Goal: Task Accomplishment & Management: Manage account settings

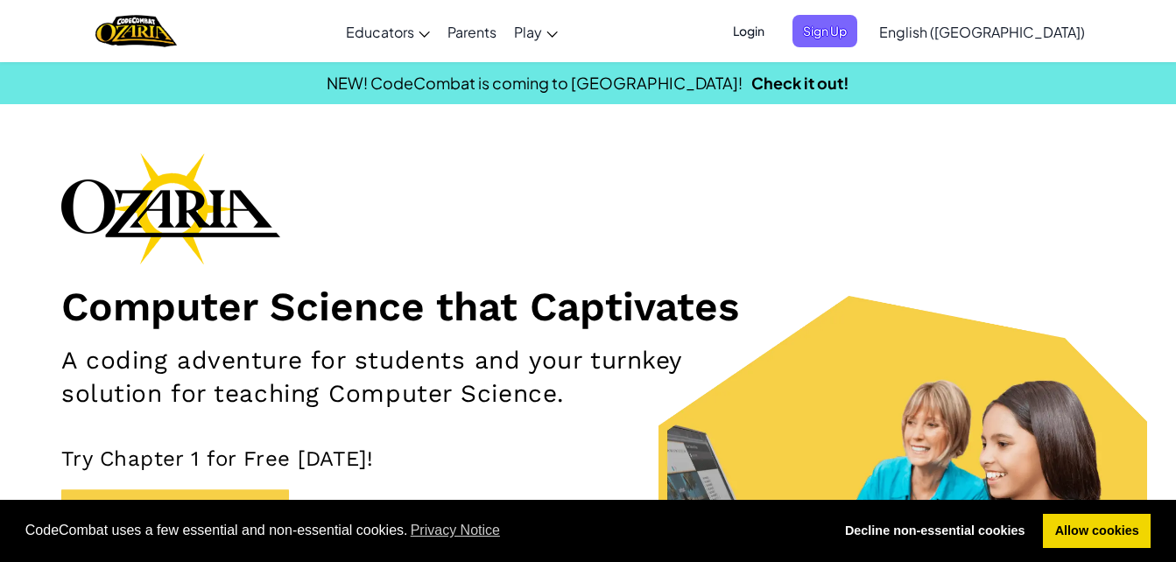
click at [775, 23] on span "Login" at bounding box center [748, 31] width 53 height 32
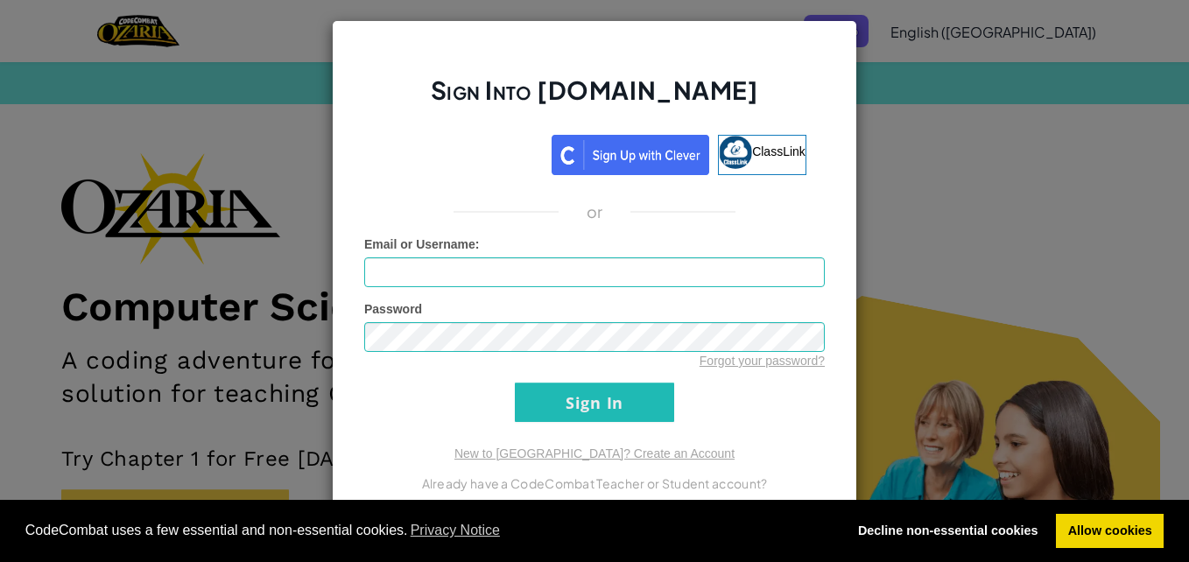
click at [920, 17] on div "Sign Into [DOMAIN_NAME] ClassLink or Unknown Error Email or Username : Password…" at bounding box center [594, 281] width 1189 height 562
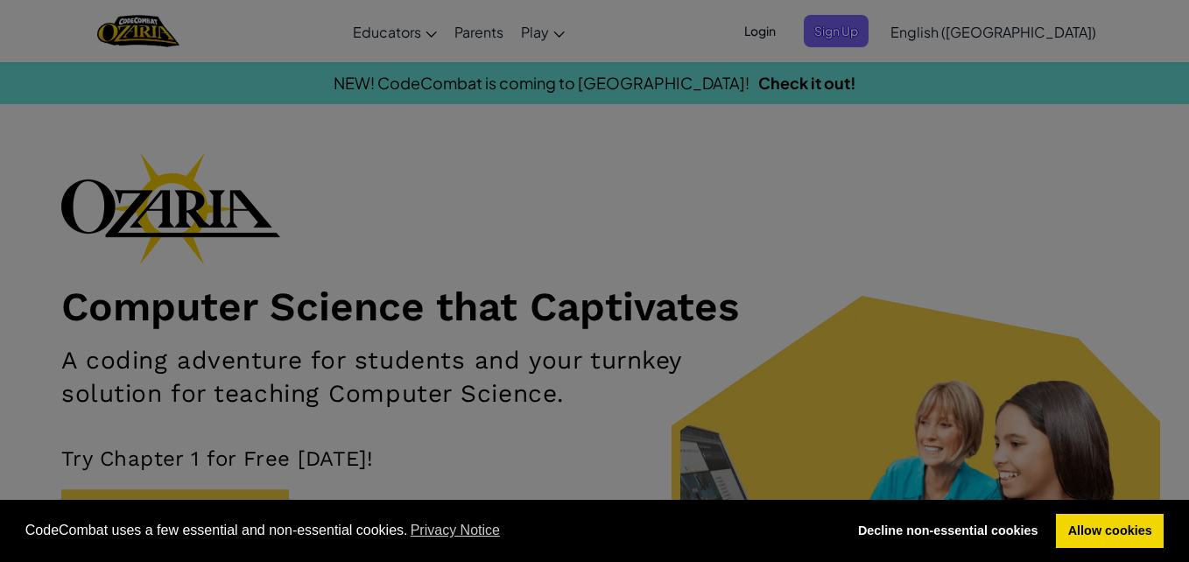
scroll to position [6, 0]
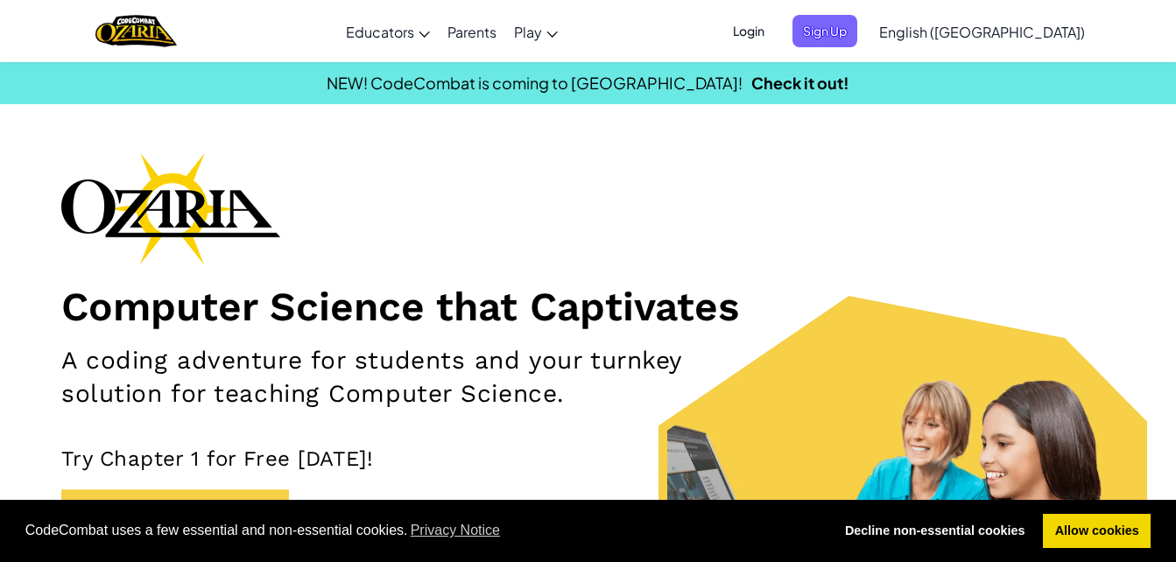
click at [775, 30] on span "Login" at bounding box center [748, 31] width 53 height 32
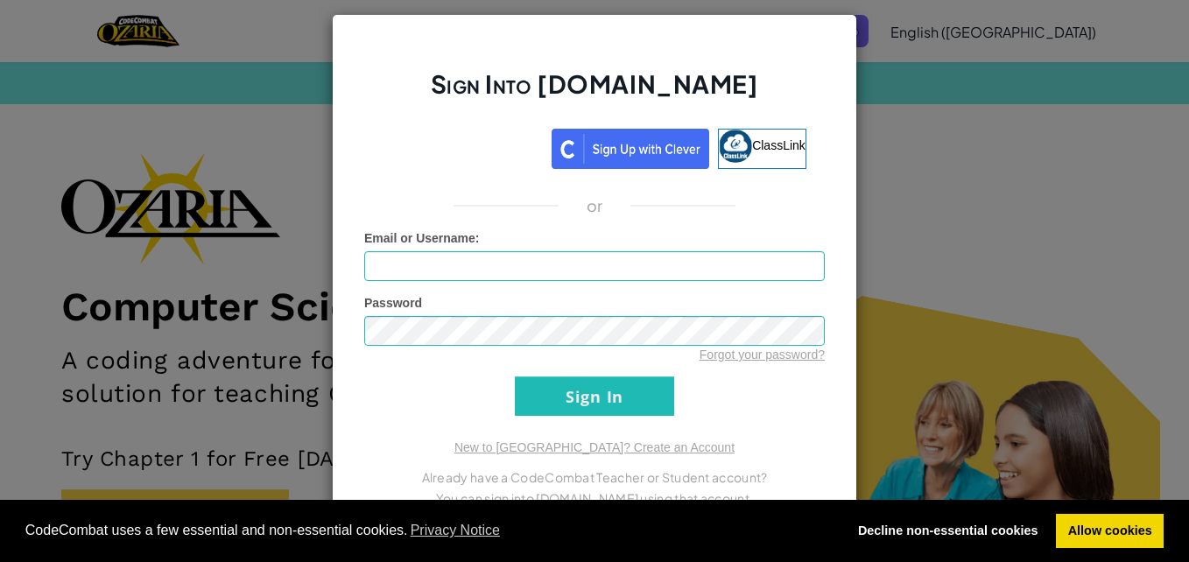
click at [507, 250] on div "Email or Username :" at bounding box center [594, 255] width 461 height 52
click at [521, 268] on input "Email or Username :" at bounding box center [594, 266] width 461 height 30
type input "[EMAIL_ADDRESS][DOMAIN_NAME]"
click at [515, 377] on input "Sign In" at bounding box center [594, 396] width 159 height 39
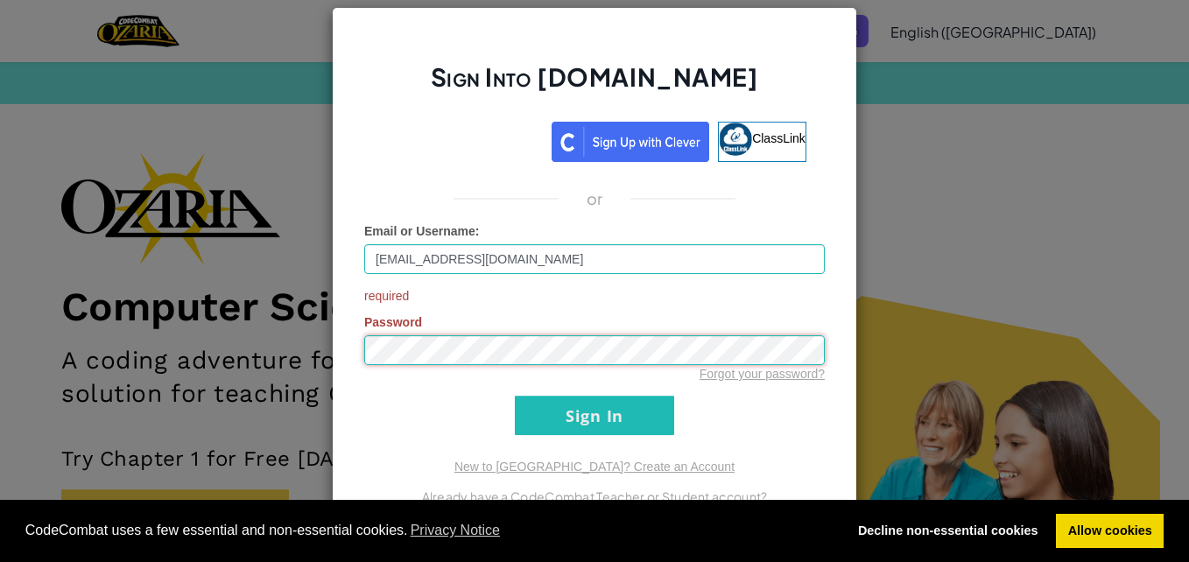
click at [515, 396] on input "Sign In" at bounding box center [594, 415] width 159 height 39
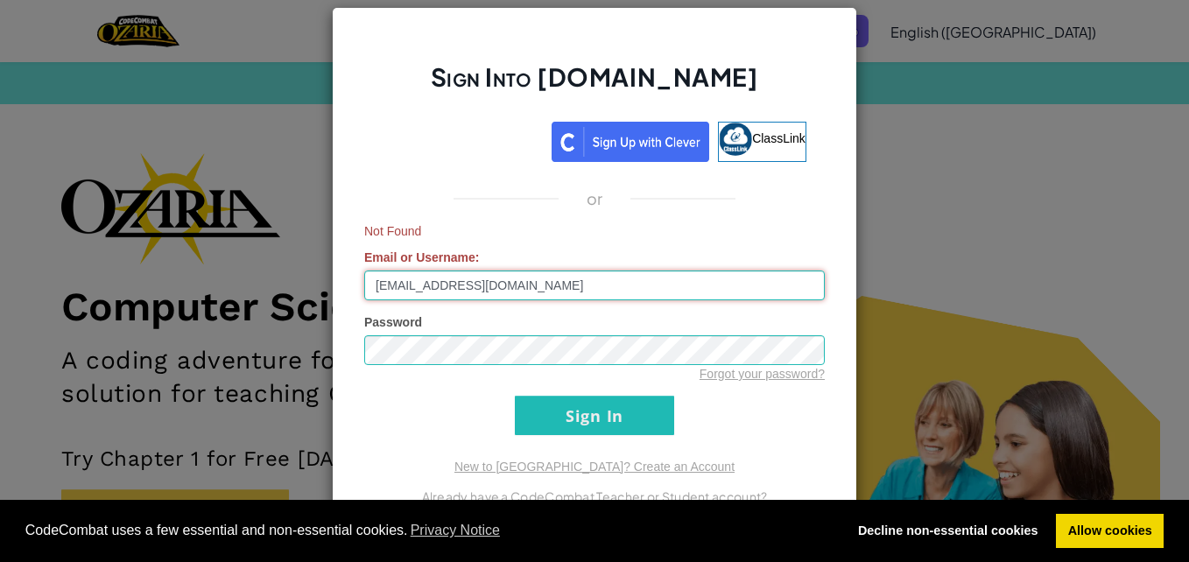
drag, startPoint x: 629, startPoint y: 286, endPoint x: 323, endPoint y: 329, distance: 308.6
click at [323, 329] on div "Sign Into [DOMAIN_NAME] ClassLink or Not Found Email or Username : [EMAIL_ADDRE…" at bounding box center [594, 281] width 1189 height 562
drag, startPoint x: 630, startPoint y: 280, endPoint x: -4, endPoint y: 294, distance: 633.3
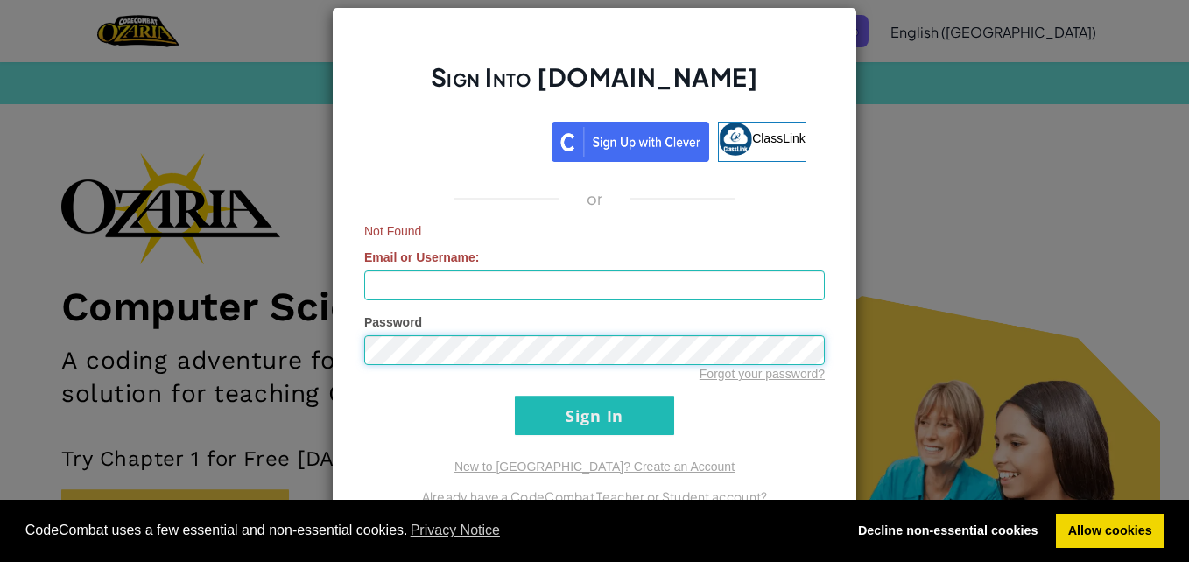
click at [159, 354] on div "Sign Into [DOMAIN_NAME] ClassLink or Not Found Email or Username : Password For…" at bounding box center [594, 281] width 1189 height 562
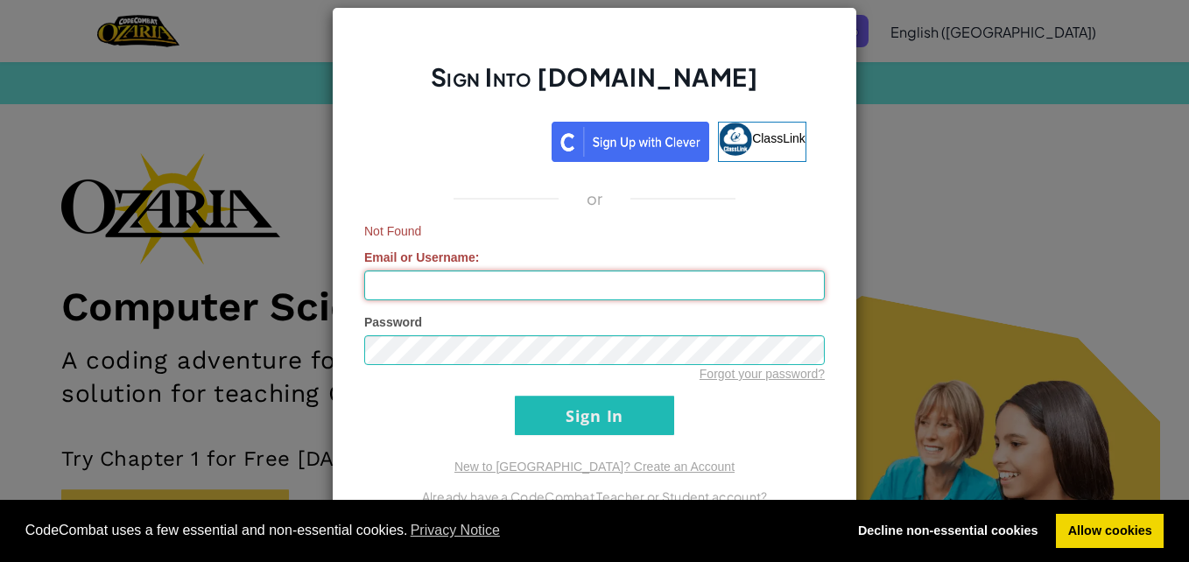
click at [391, 274] on input "Email or Username :" at bounding box center [594, 286] width 461 height 30
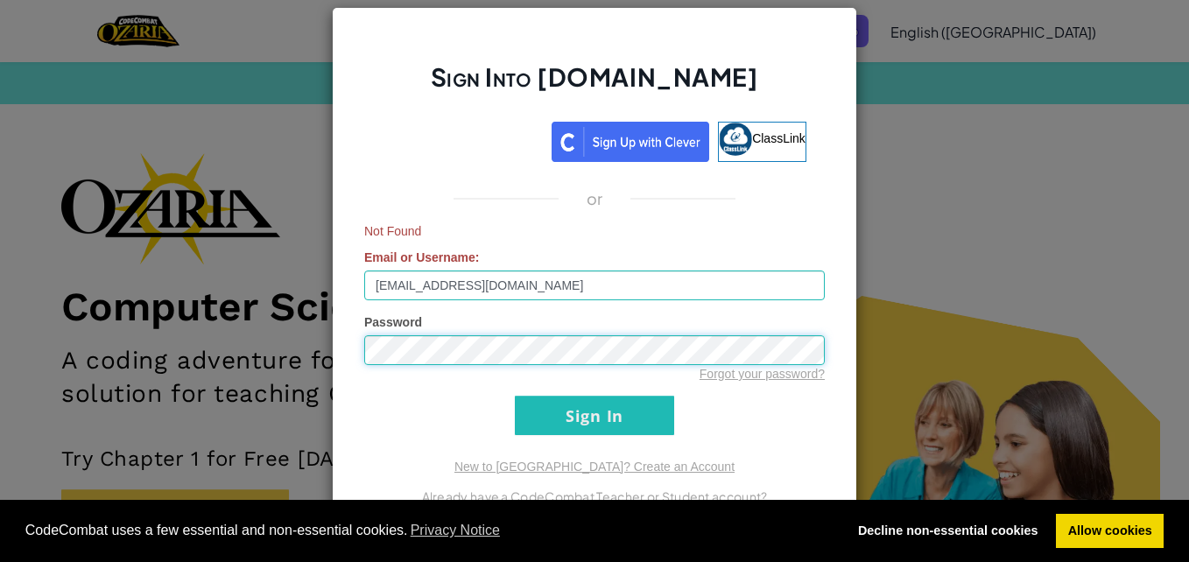
click at [515, 396] on input "Sign In" at bounding box center [594, 415] width 159 height 39
click at [332, 359] on div "Sign Into [DOMAIN_NAME] ClassLink or Not Found Email or Username : [EMAIL_ADDRE…" at bounding box center [594, 281] width 525 height 548
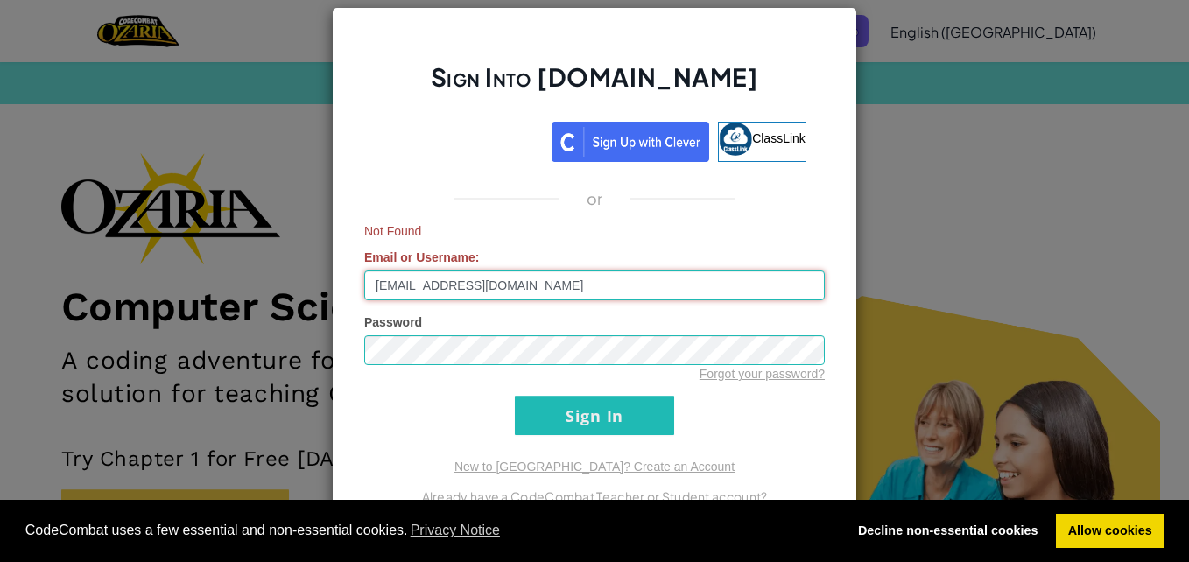
click at [511, 286] on input "[EMAIL_ADDRESS][DOMAIN_NAME]" at bounding box center [594, 286] width 461 height 30
type input "[EMAIL_ADDRESS][DOMAIN_NAME]"
click at [515, 396] on input "Sign In" at bounding box center [594, 415] width 159 height 39
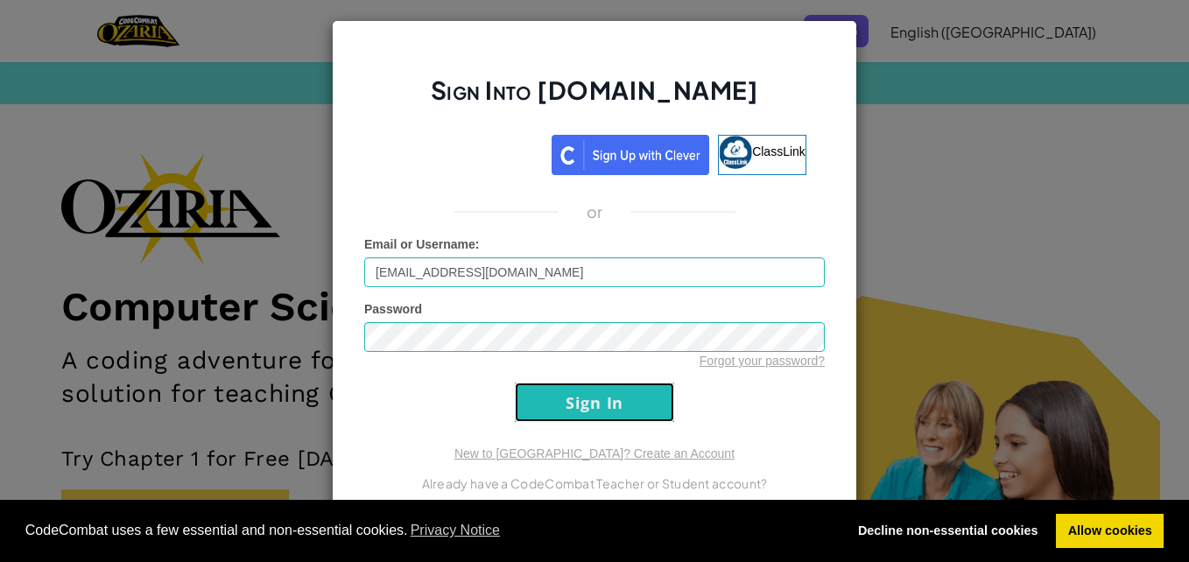
click at [587, 410] on input "Sign In" at bounding box center [594, 402] width 159 height 39
